Goal: Information Seeking & Learning: Learn about a topic

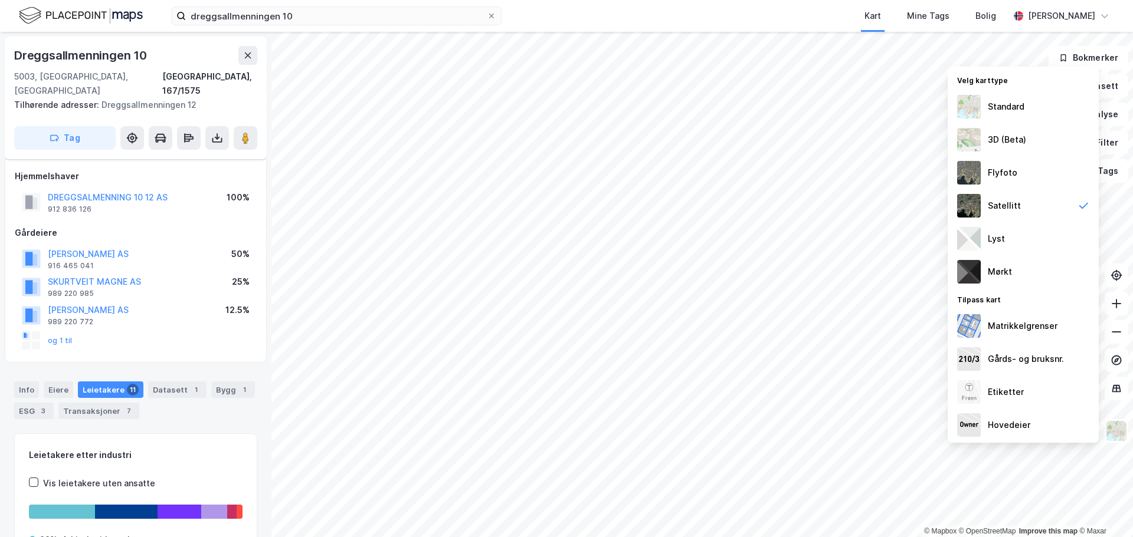
scroll to position [29, 0]
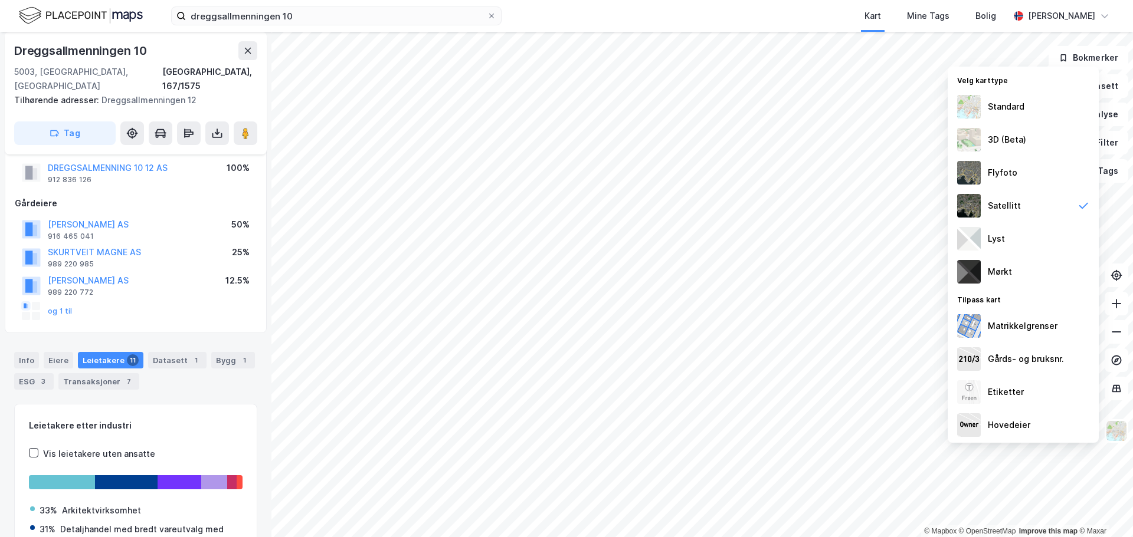
click at [488, 16] on icon at bounding box center [491, 15] width 7 height 7
click at [487, 16] on input "dreggsallmenningen 10" at bounding box center [336, 16] width 301 height 18
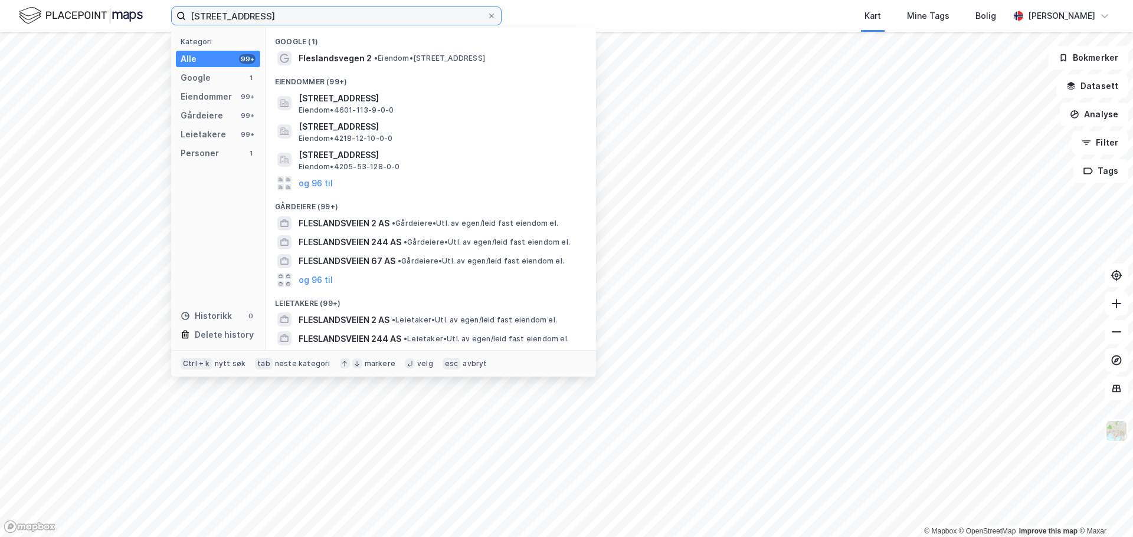
click at [240, 19] on input "[STREET_ADDRESS]" at bounding box center [336, 16] width 301 height 18
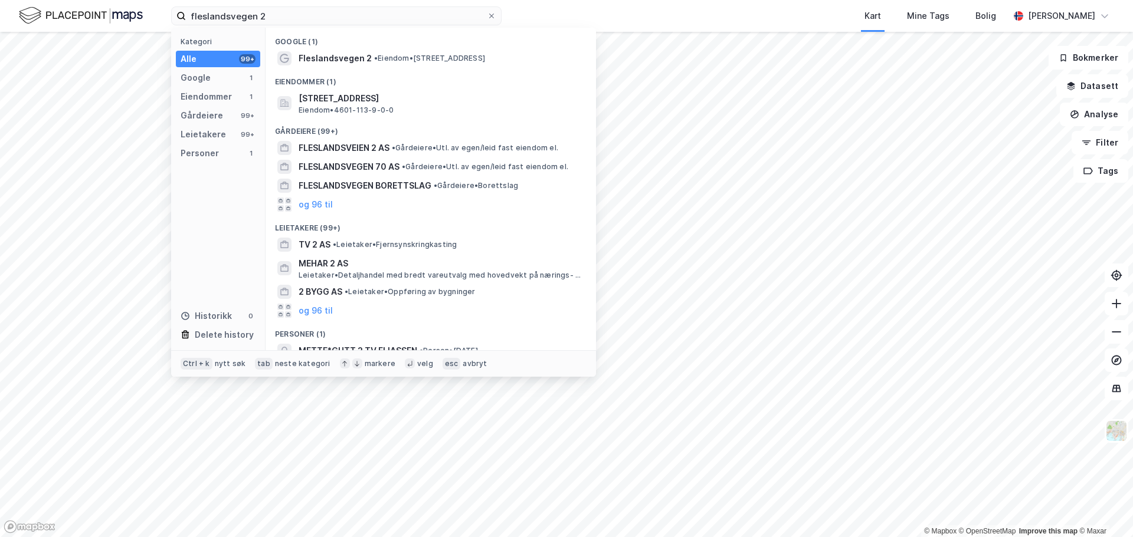
click at [326, 101] on span "[STREET_ADDRESS]" at bounding box center [440, 98] width 283 height 14
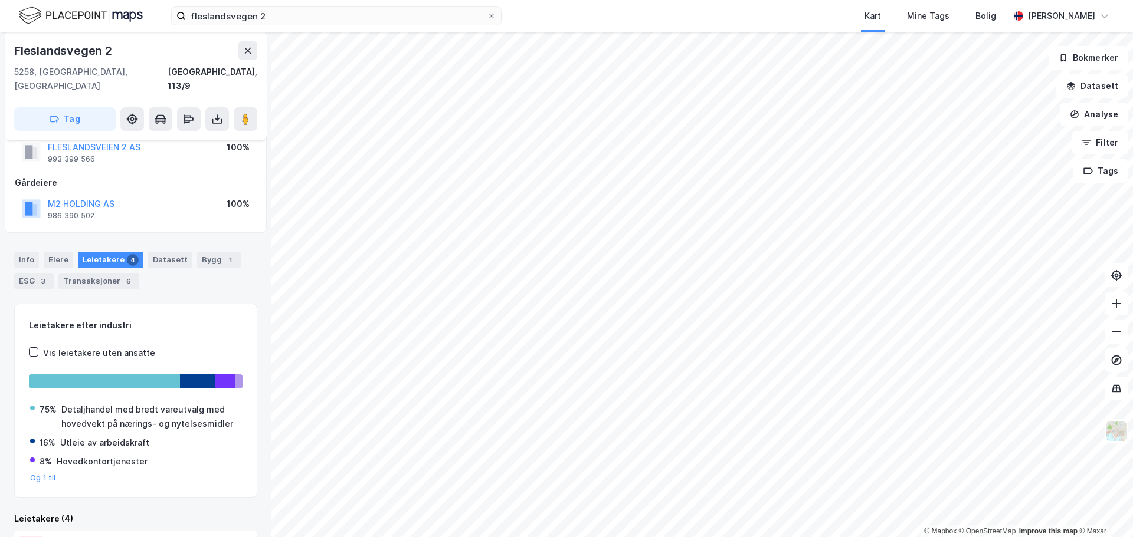
scroll to position [29, 0]
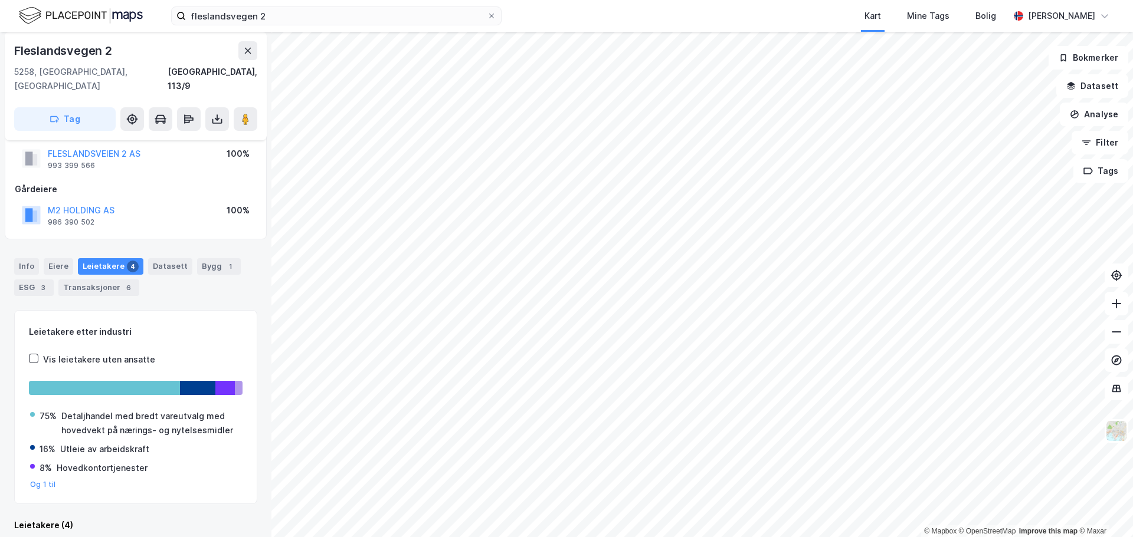
click at [31, 258] on div "Info" at bounding box center [26, 266] width 25 height 17
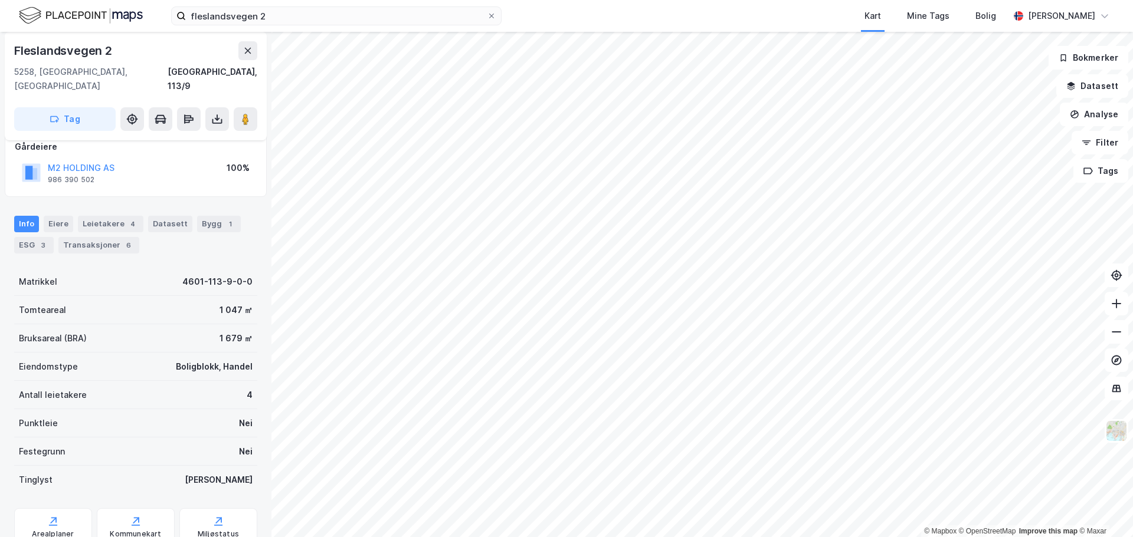
scroll to position [88, 0]
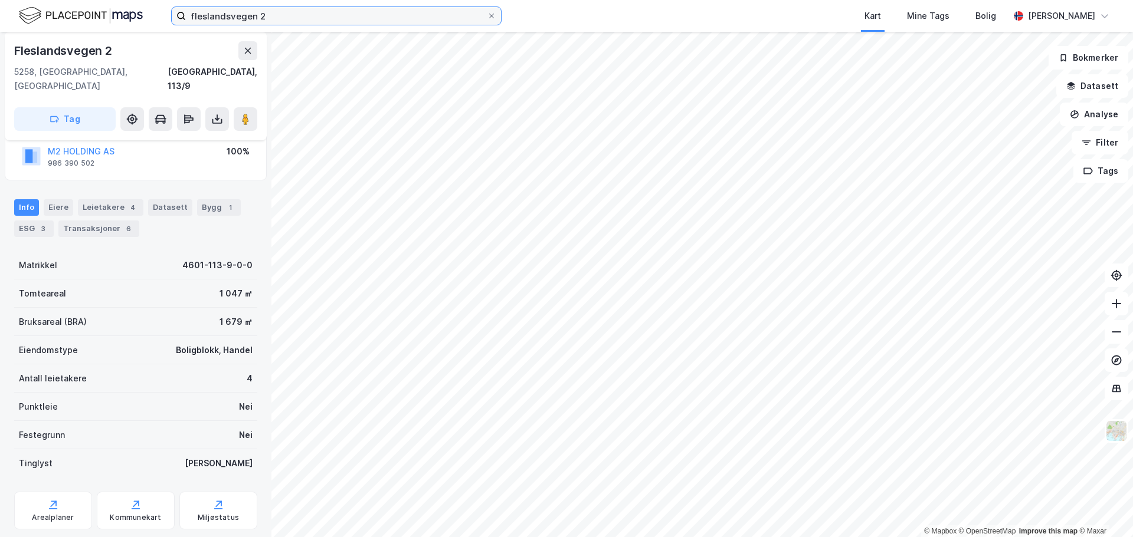
click at [273, 18] on input "fleslandsvegen 2" at bounding box center [336, 16] width 301 height 18
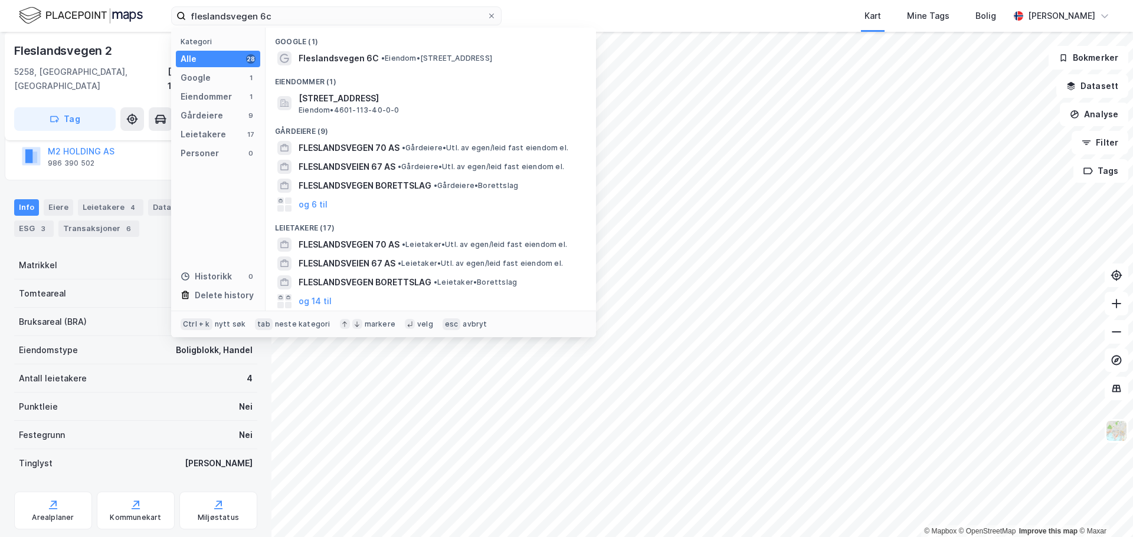
click at [340, 95] on span "[STREET_ADDRESS]" at bounding box center [440, 98] width 283 height 14
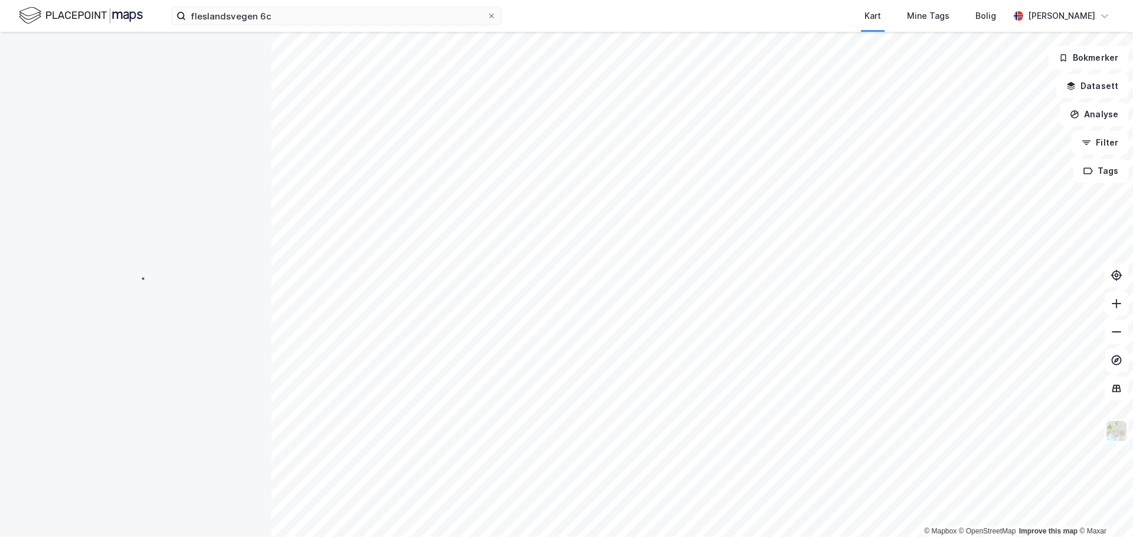
scroll to position [88, 0]
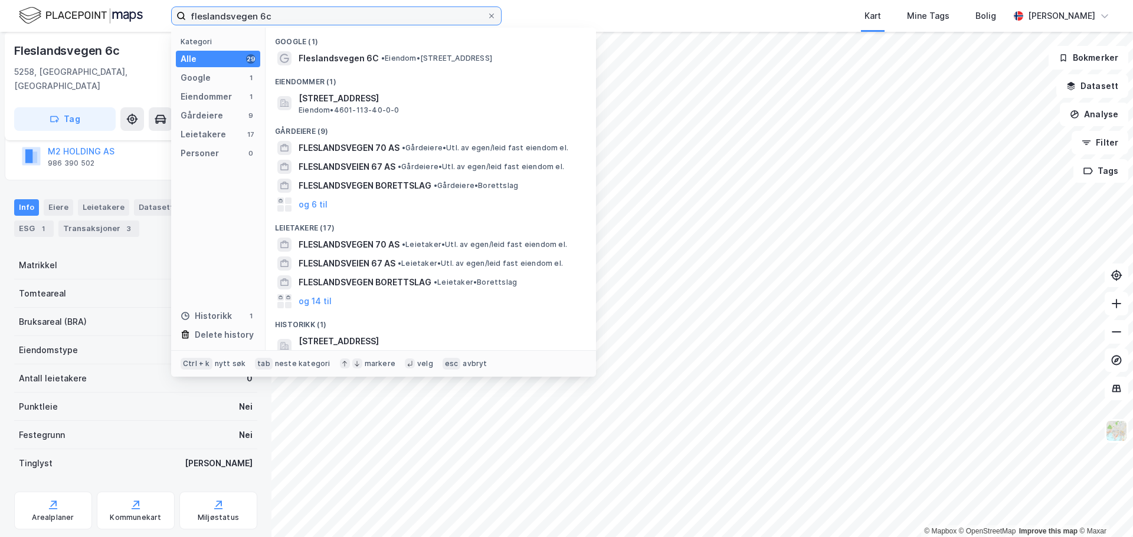
drag, startPoint x: 273, startPoint y: 17, endPoint x: 169, endPoint y: 12, distance: 103.9
click at [169, 12] on div "fleslandsvegen 6c Kategori Alle 29 Google 1 Eiendommer 1 Gårdeiere 9 Leietakere…" at bounding box center [566, 16] width 1133 height 32
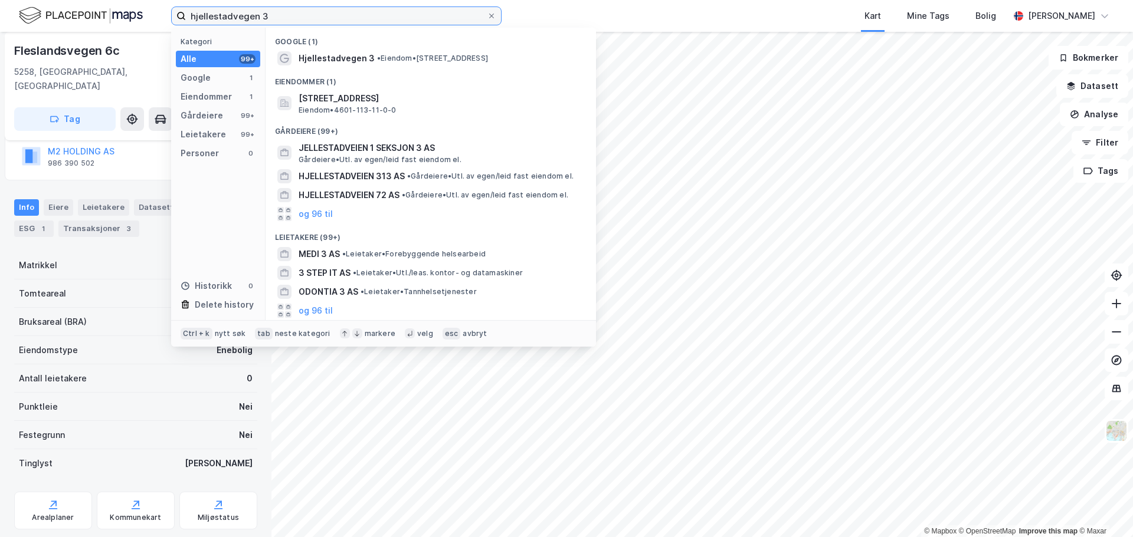
type input "hjellestadvegen 3"
click at [418, 100] on span "[STREET_ADDRESS]" at bounding box center [440, 98] width 283 height 14
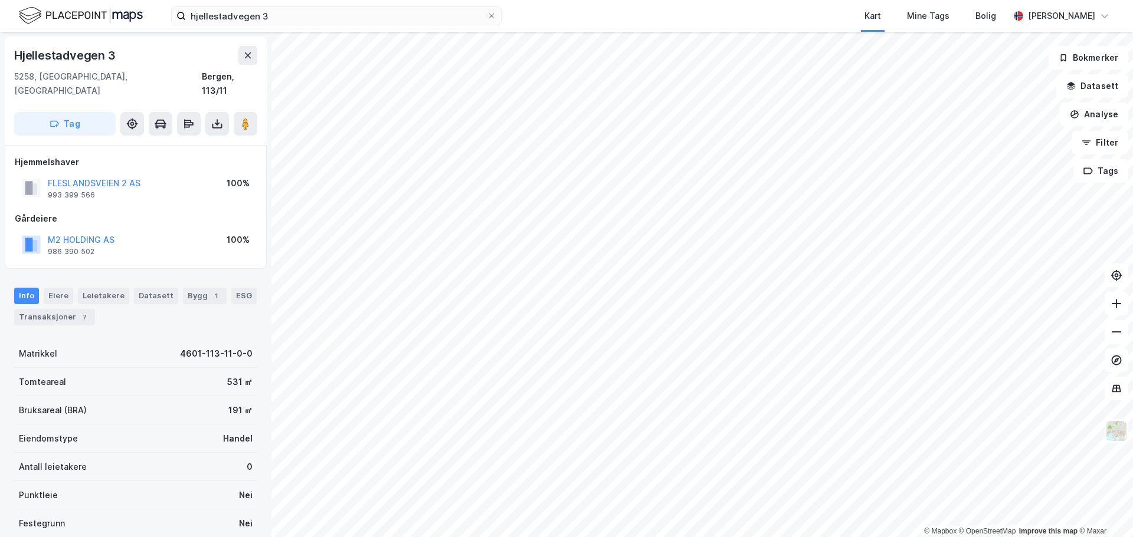
click at [490, 16] on icon at bounding box center [491, 15] width 7 height 7
click at [487, 16] on input "hjellestadvegen 3" at bounding box center [336, 16] width 301 height 18
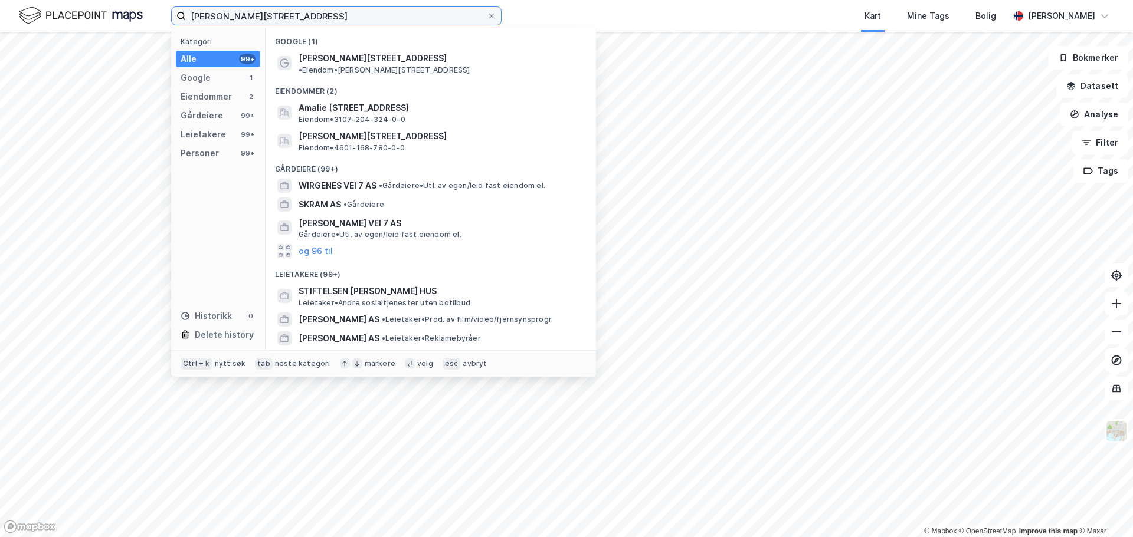
type input "[PERSON_NAME][STREET_ADDRESS]"
click at [447, 133] on span "[PERSON_NAME][STREET_ADDRESS]" at bounding box center [440, 136] width 283 height 14
